Goal: Task Accomplishment & Management: Complete application form

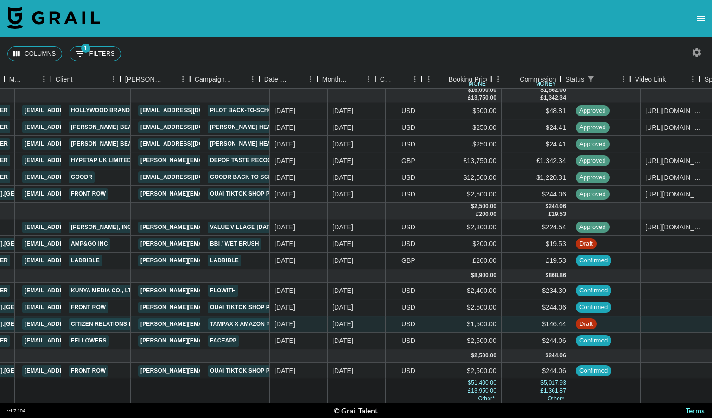
scroll to position [159, 247]
click at [83, 172] on link "goodr" at bounding box center [82, 178] width 26 height 12
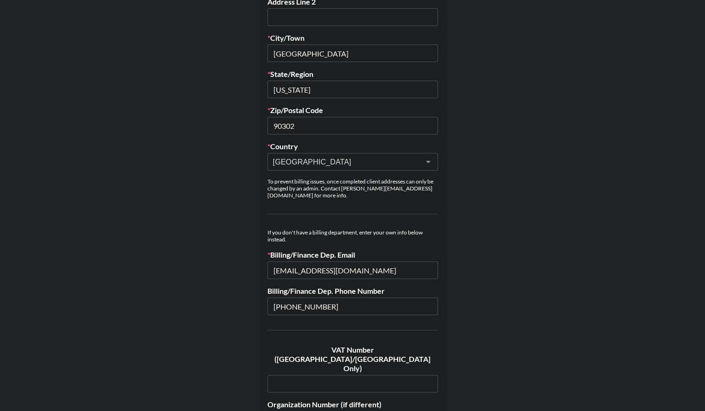
scroll to position [349, 0]
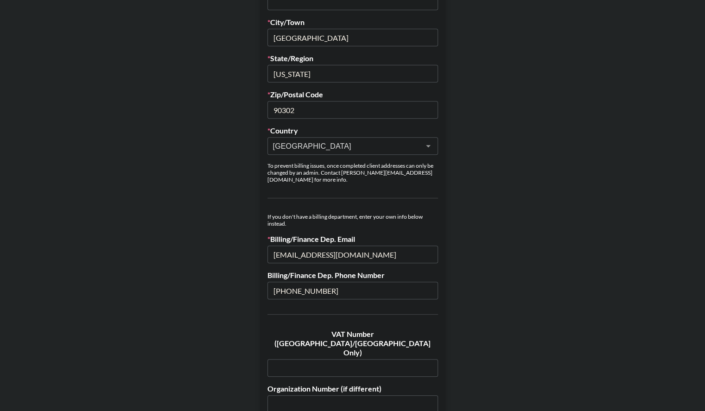
drag, startPoint x: 352, startPoint y: 247, endPoint x: 387, endPoint y: 247, distance: 34.3
click at [387, 247] on input "[EMAIL_ADDRESS][DOMAIN_NAME]" at bounding box center [353, 255] width 171 height 18
click at [540, 188] on main "Send New Client Form to Client Copy Link to Client Form Company Name goodr Regi…" at bounding box center [352, 194] width 690 height 983
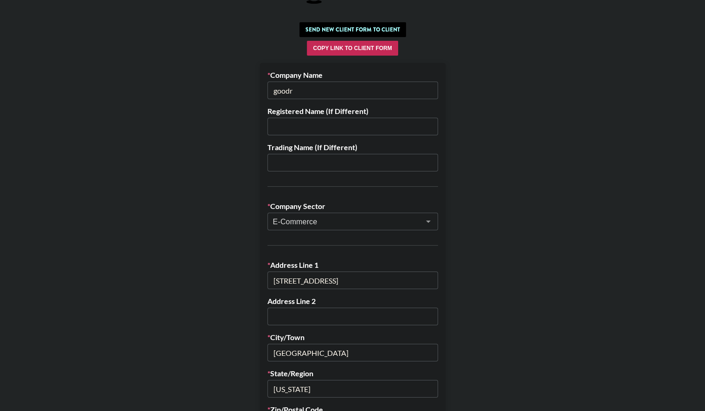
scroll to position [33, 0]
